Goal: Find specific page/section: Find specific page/section

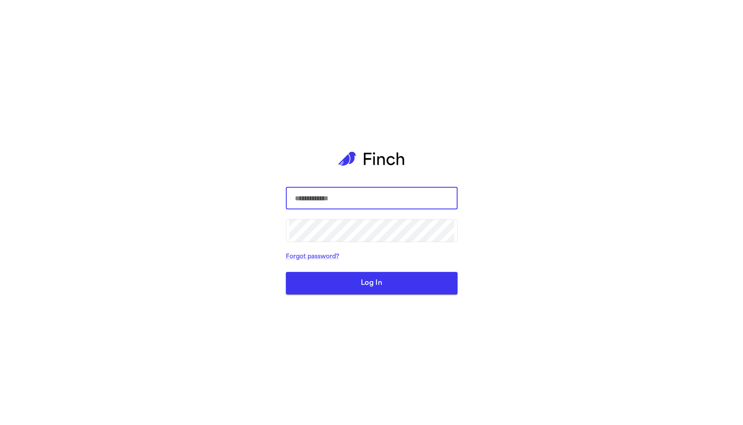
type input "**********"
click at [372, 285] on button "Log In" at bounding box center [372, 283] width 172 height 22
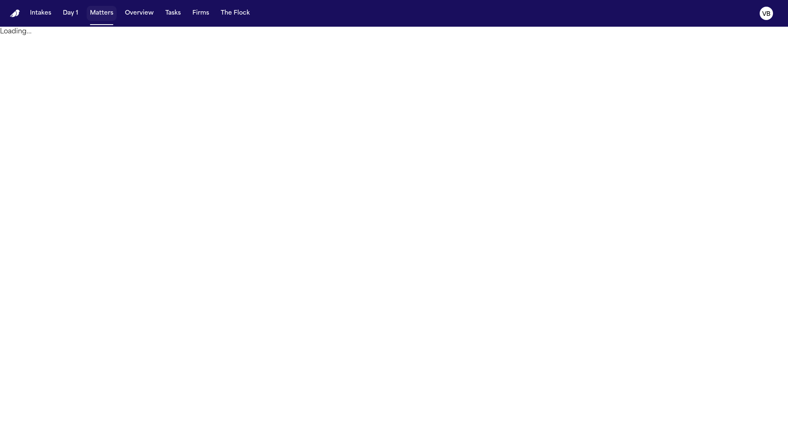
click at [95, 13] on button "Matters" at bounding box center [102, 13] width 30 height 15
click at [139, 17] on button "Overview" at bounding box center [139, 13] width 35 height 15
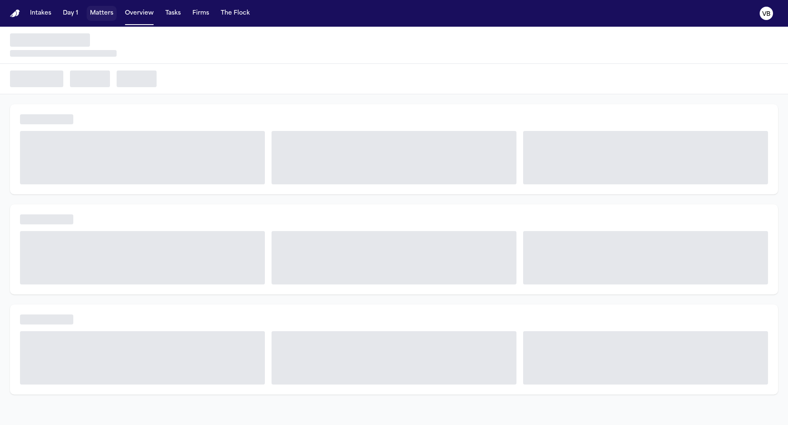
click at [106, 15] on button "Matters" at bounding box center [102, 13] width 30 height 15
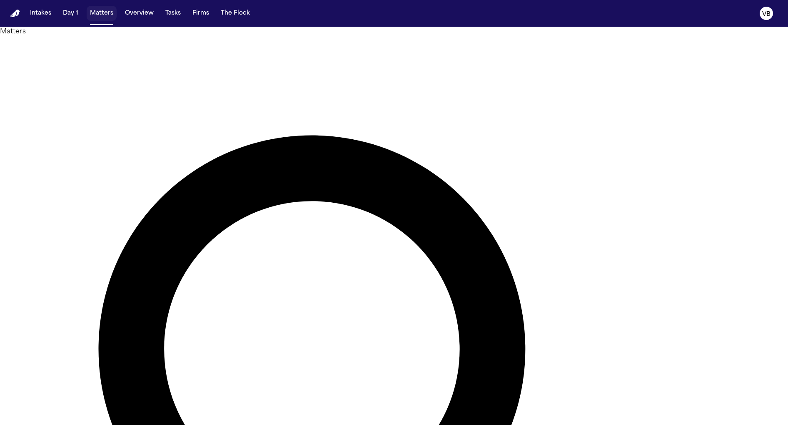
click at [95, 15] on button "Matters" at bounding box center [102, 13] width 30 height 15
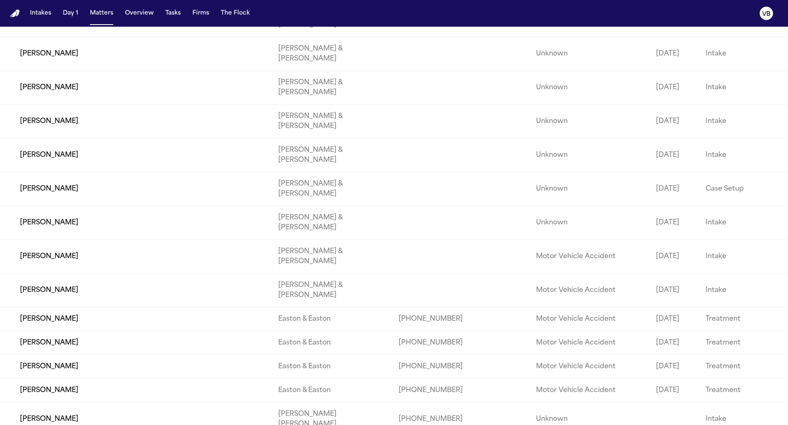
scroll to position [802, 0]
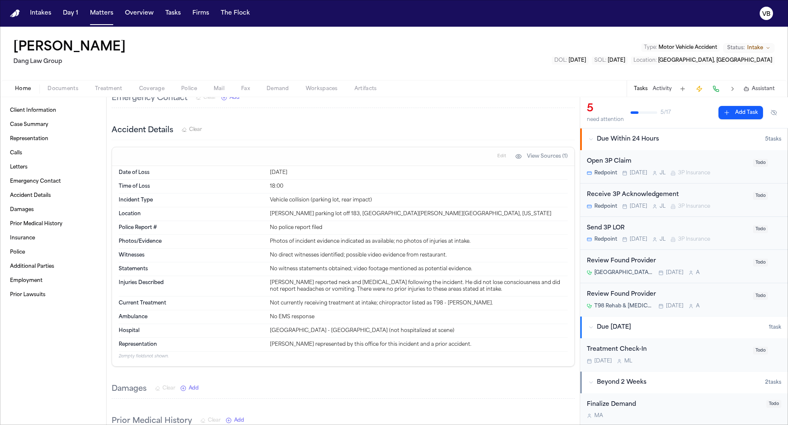
scroll to position [355, 0]
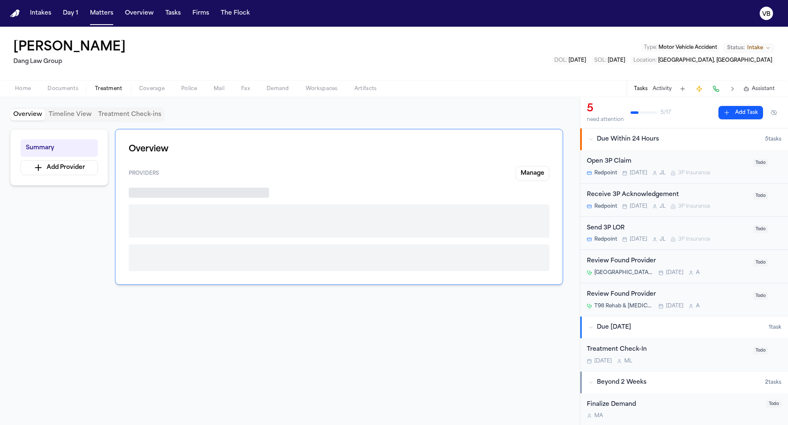
click at [106, 90] on span "Treatment" at bounding box center [108, 88] width 27 height 7
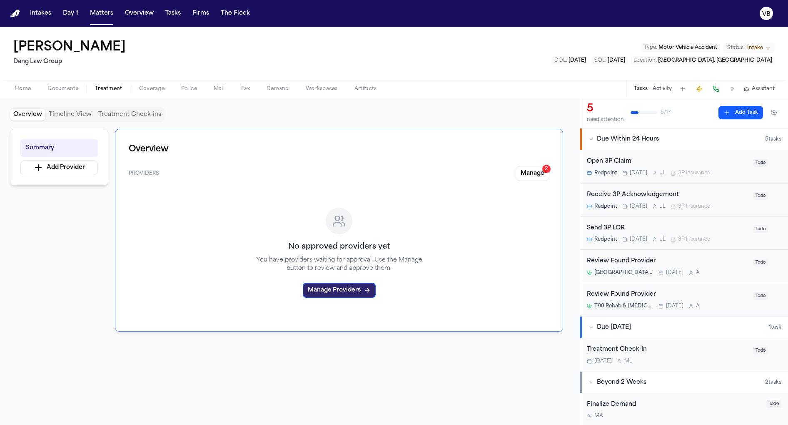
click at [364, 290] on icon "button" at bounding box center [367, 290] width 7 height 7
